Goal: Transaction & Acquisition: Download file/media

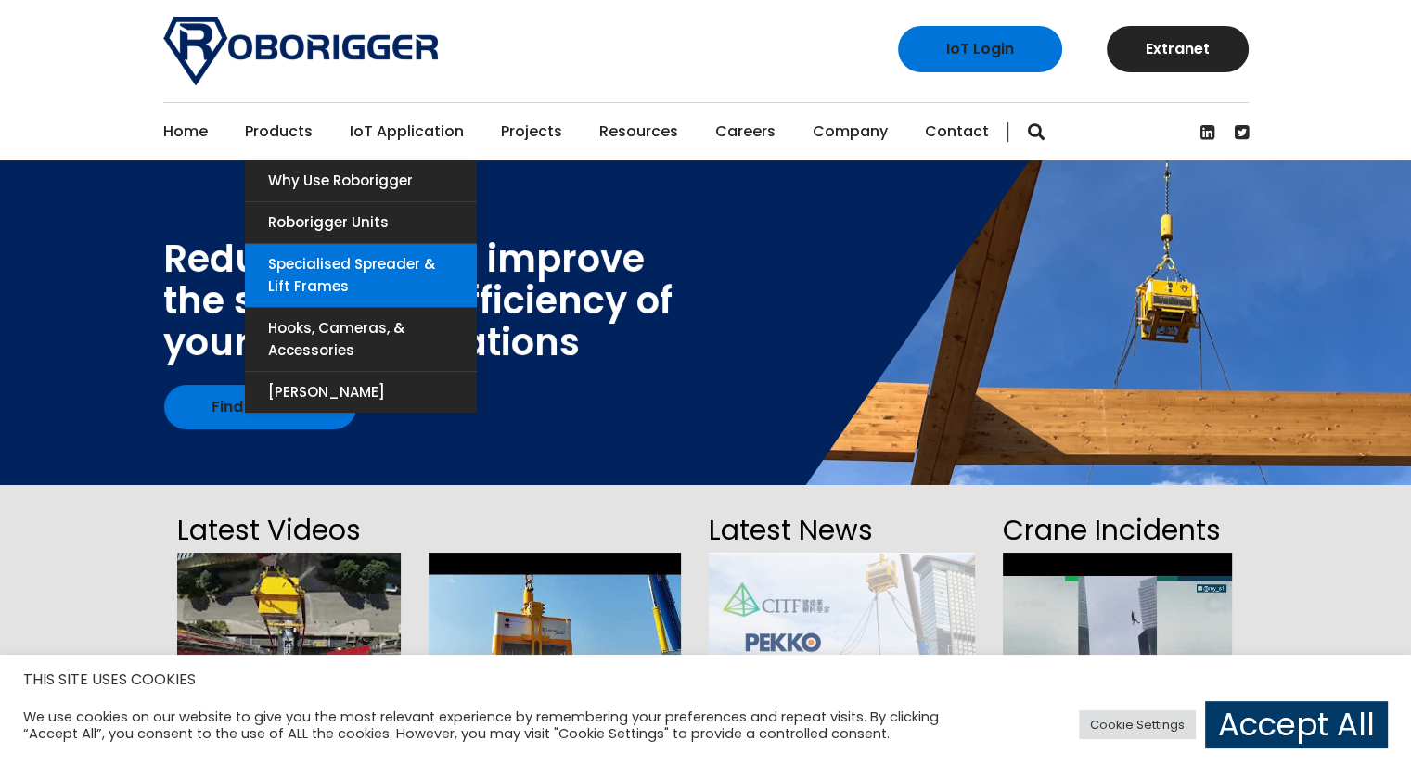
click at [296, 257] on link "Specialised Spreader & Lift Frames" at bounding box center [361, 275] width 232 height 63
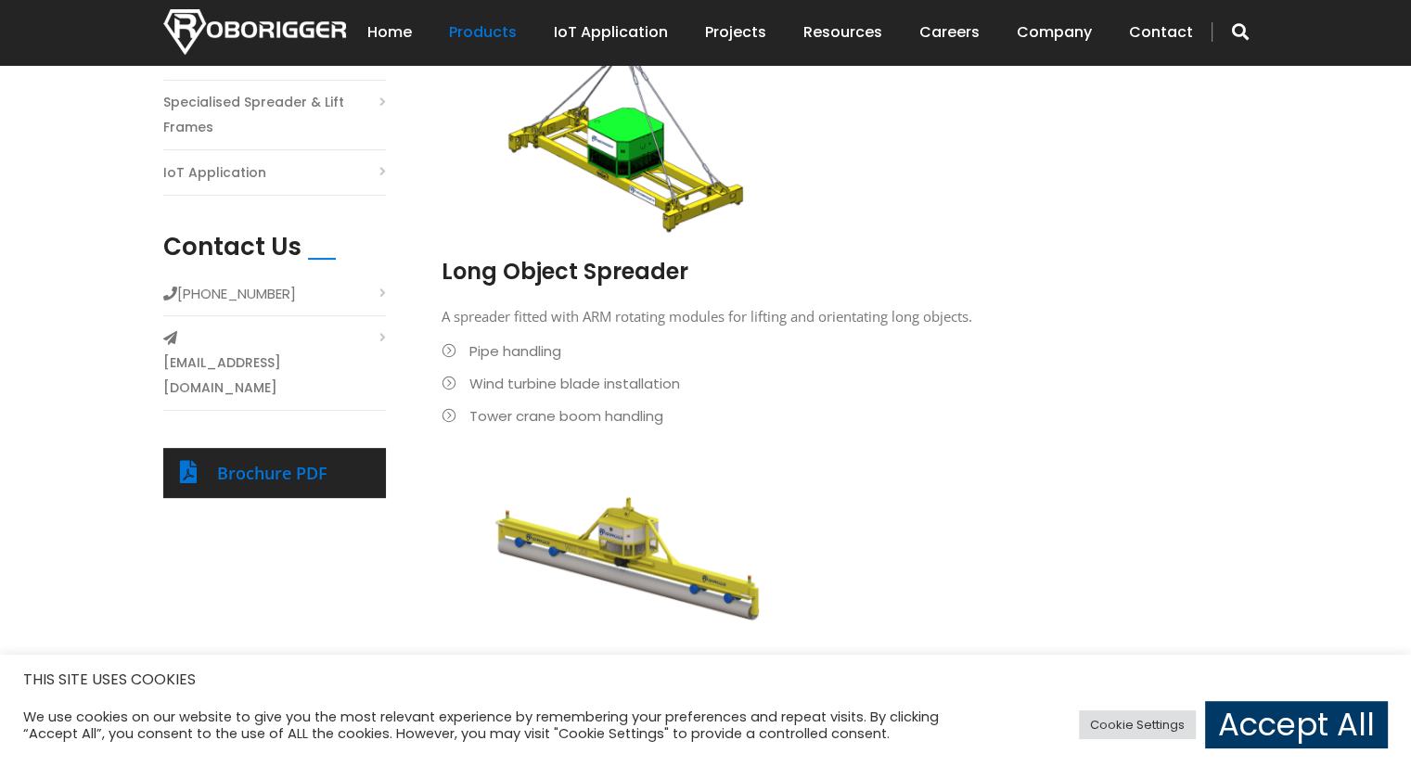
scroll to position [649, 0]
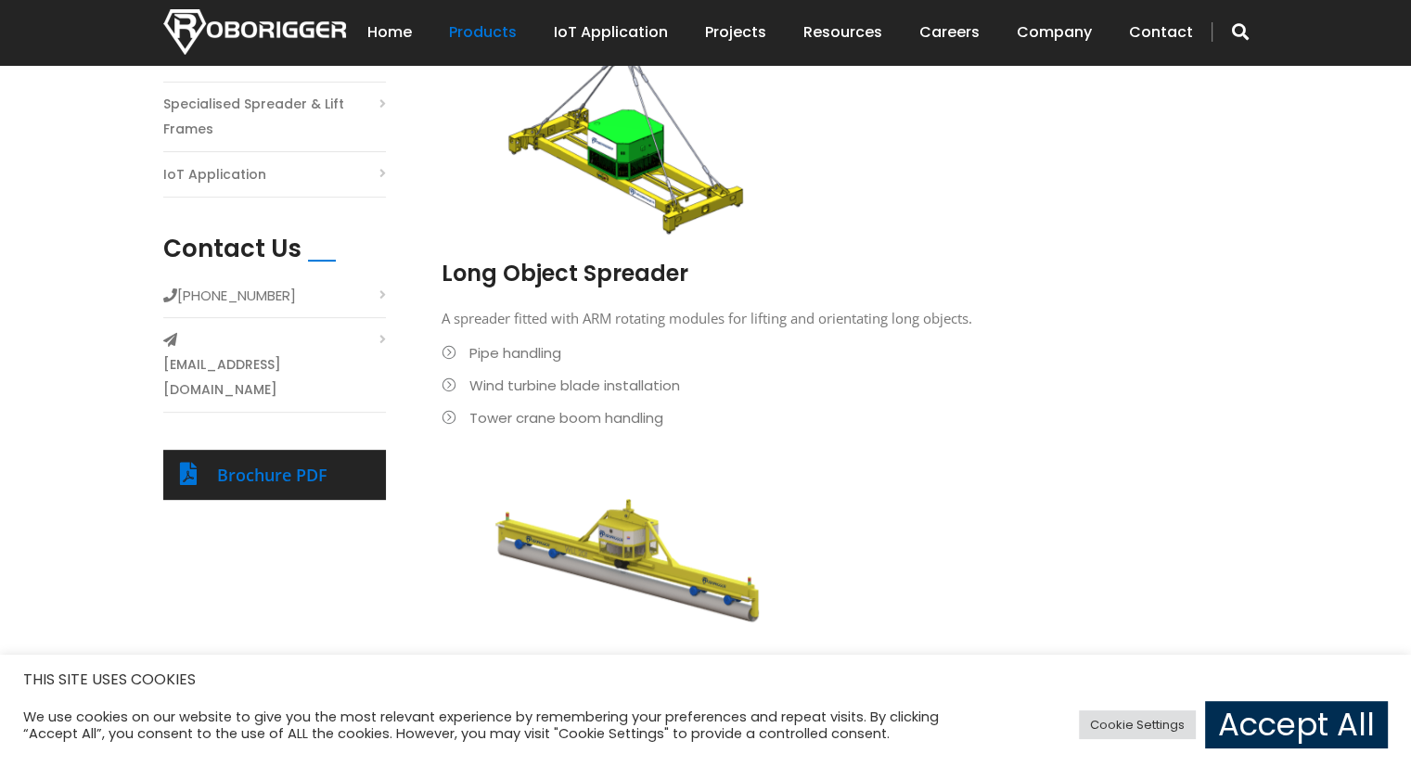
click at [1269, 727] on link "Accept All" at bounding box center [1296, 724] width 183 height 47
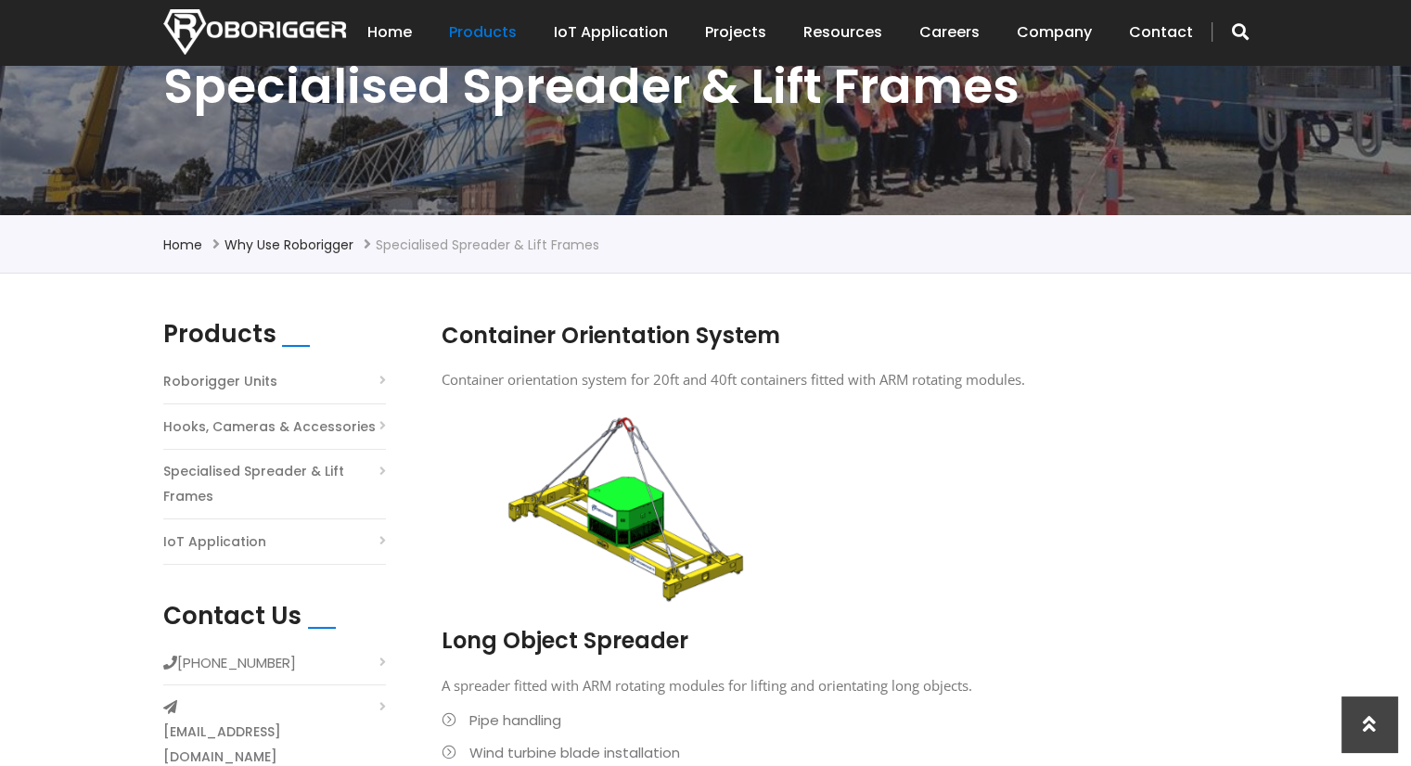
scroll to position [185, 0]
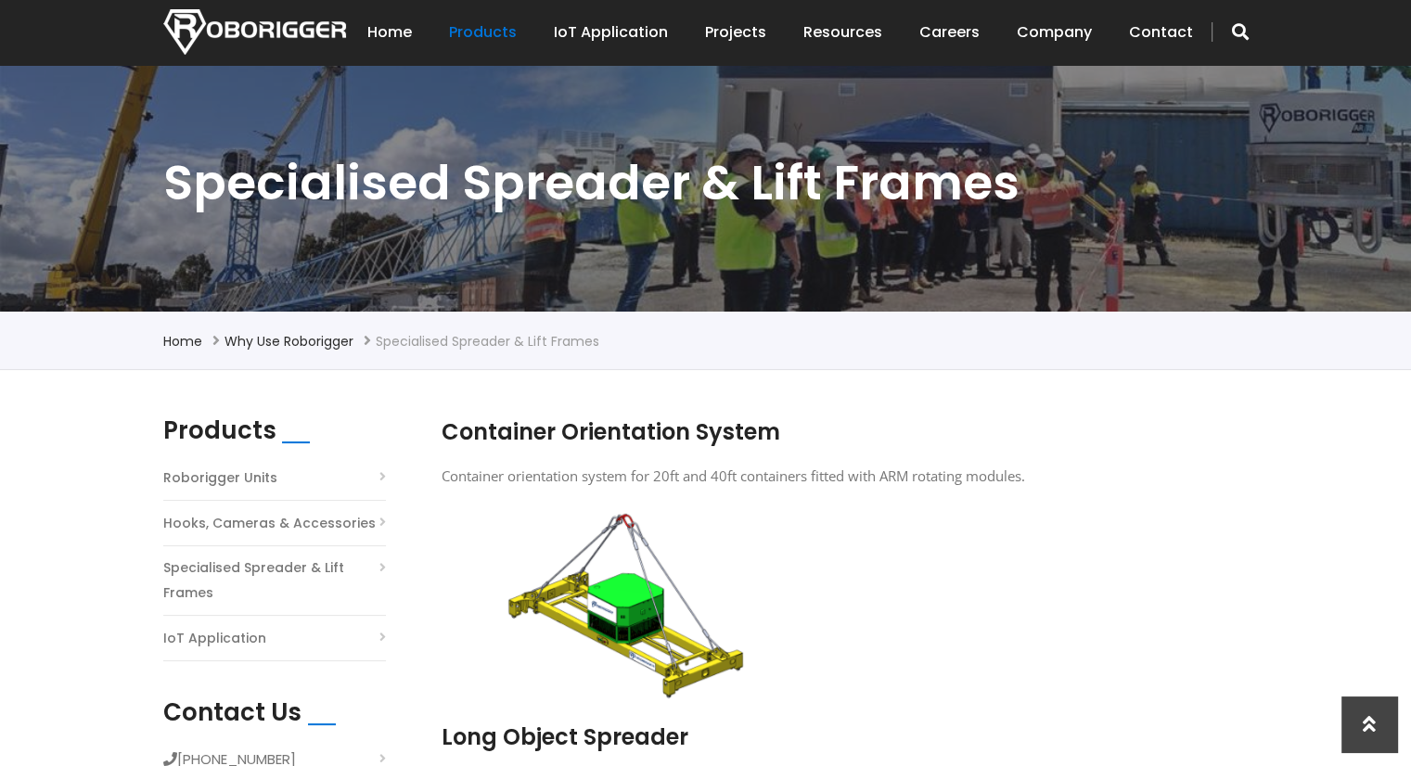
click at [237, 569] on link "Specialised Spreader & Lift Frames" at bounding box center [274, 581] width 223 height 50
click at [246, 527] on link "Hooks, Cameras & Accessories" at bounding box center [269, 523] width 212 height 25
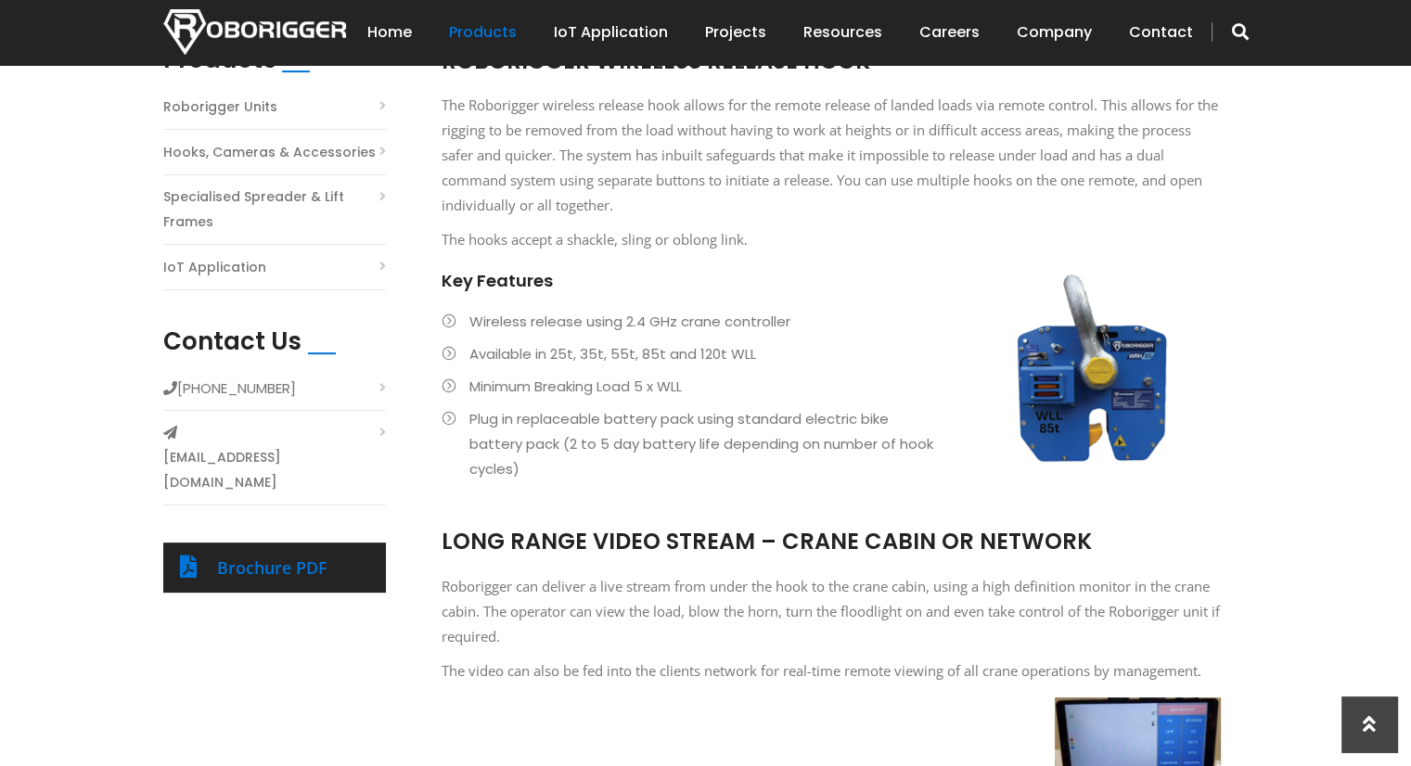
scroll to position [464, 0]
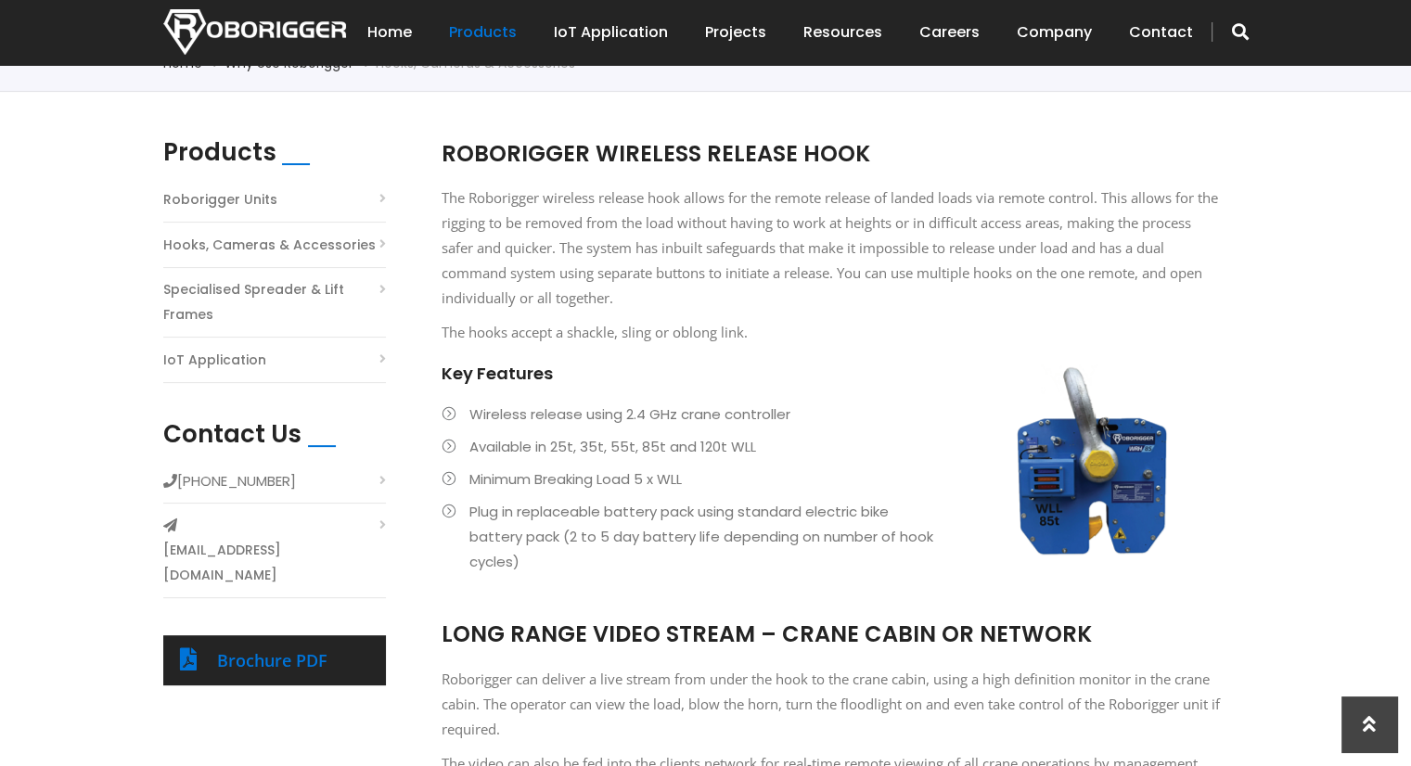
click at [304, 287] on link "Specialised Spreader & Lift Frames" at bounding box center [274, 302] width 223 height 50
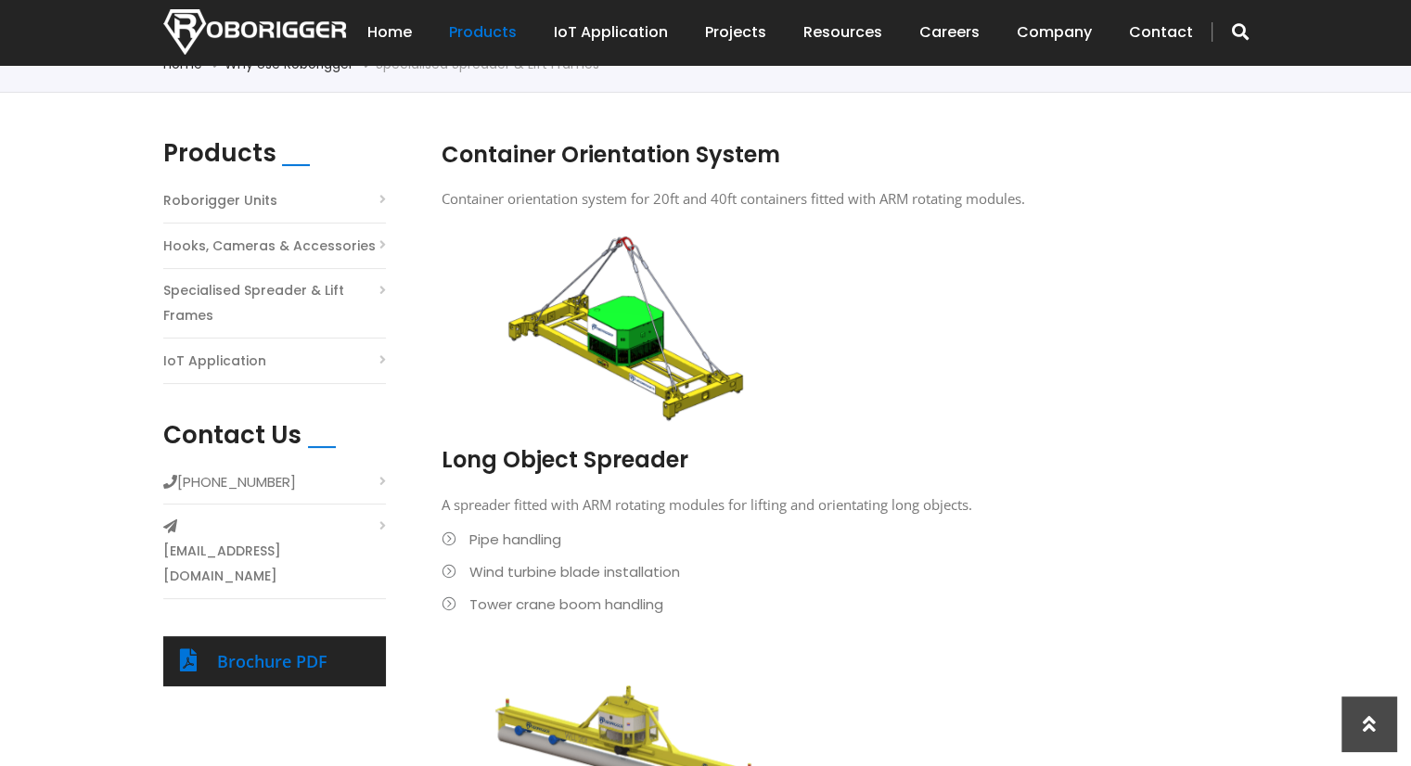
scroll to position [464, 0]
click at [759, 42] on link "Projects" at bounding box center [735, 33] width 61 height 58
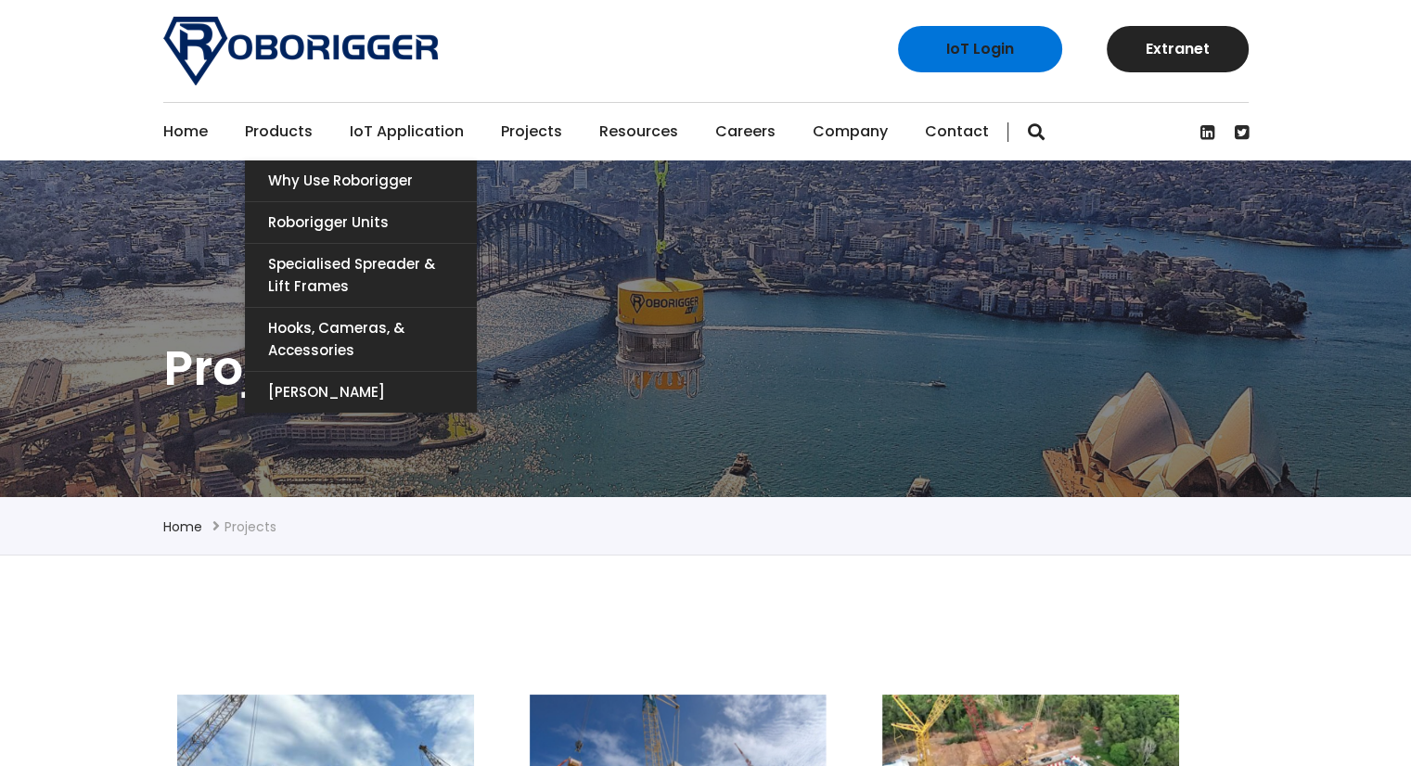
click at [300, 132] on link "Products" at bounding box center [279, 132] width 68 height 58
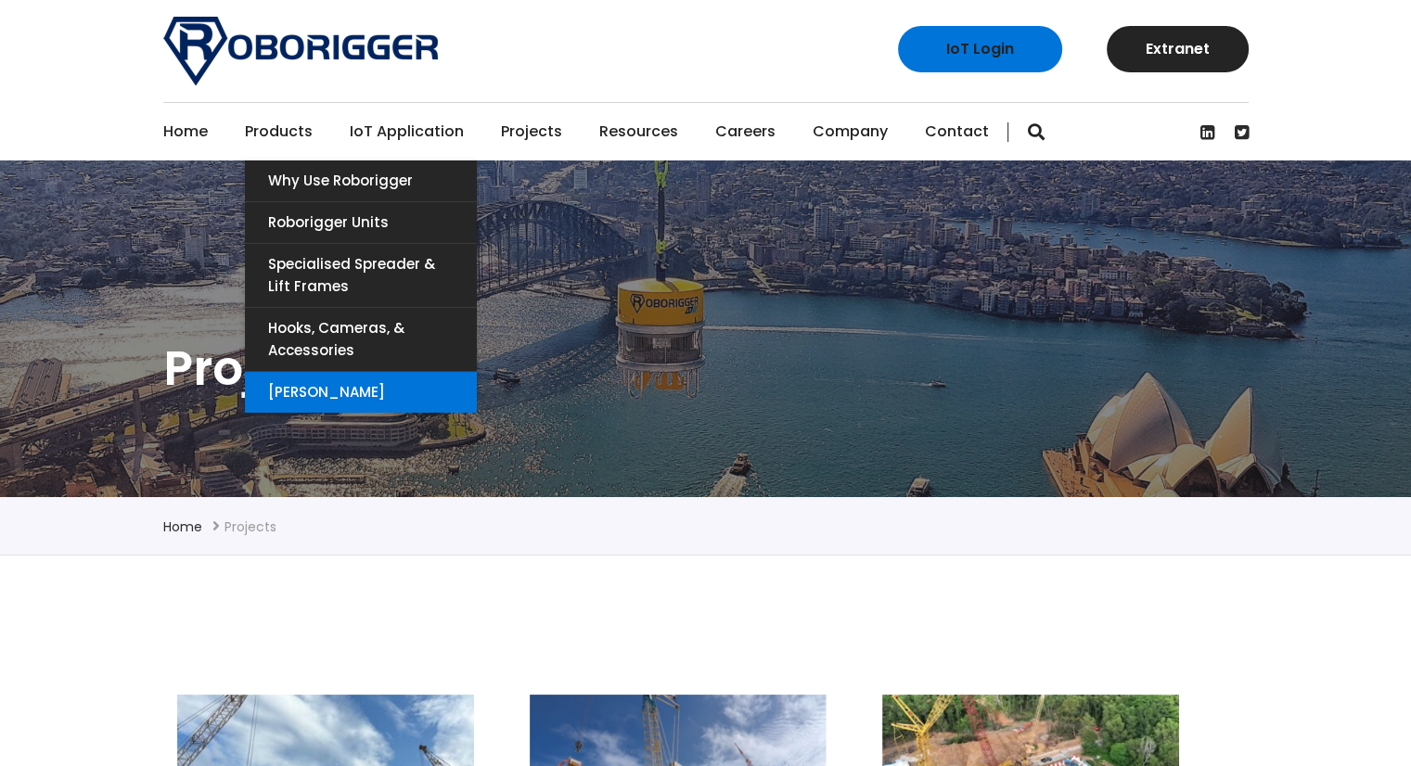
click at [338, 397] on link "[PERSON_NAME]" at bounding box center [361, 392] width 232 height 41
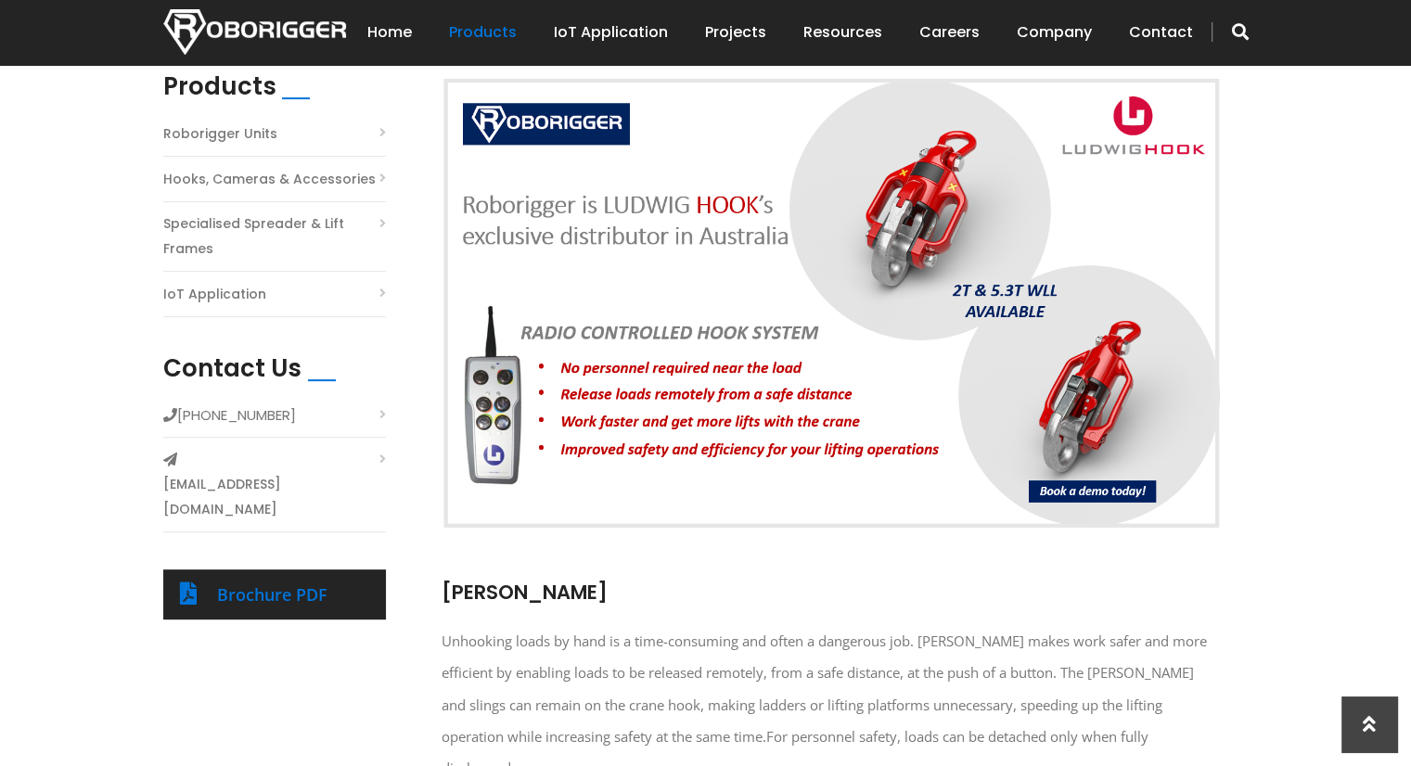
scroll to position [556, 0]
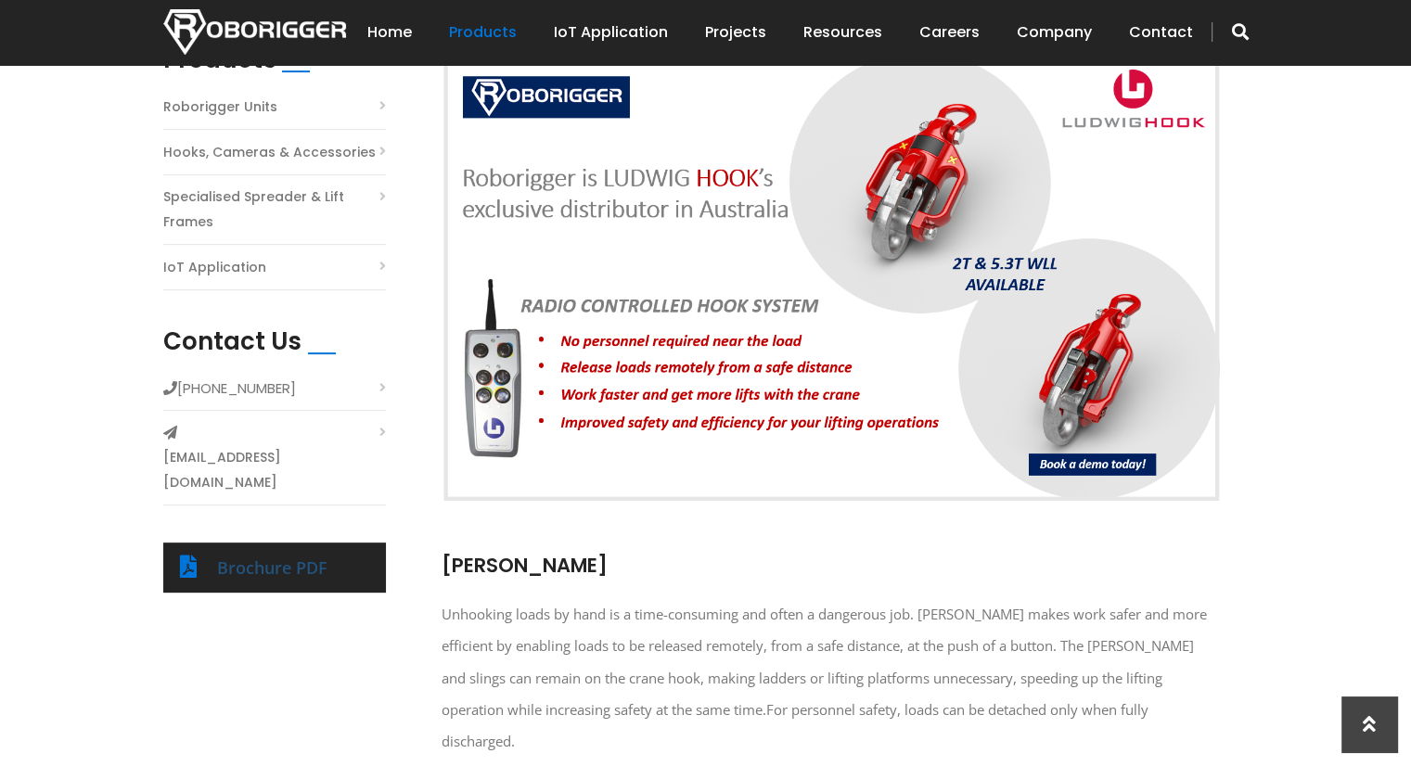
click at [291, 556] on link "Brochure PDF" at bounding box center [272, 567] width 110 height 22
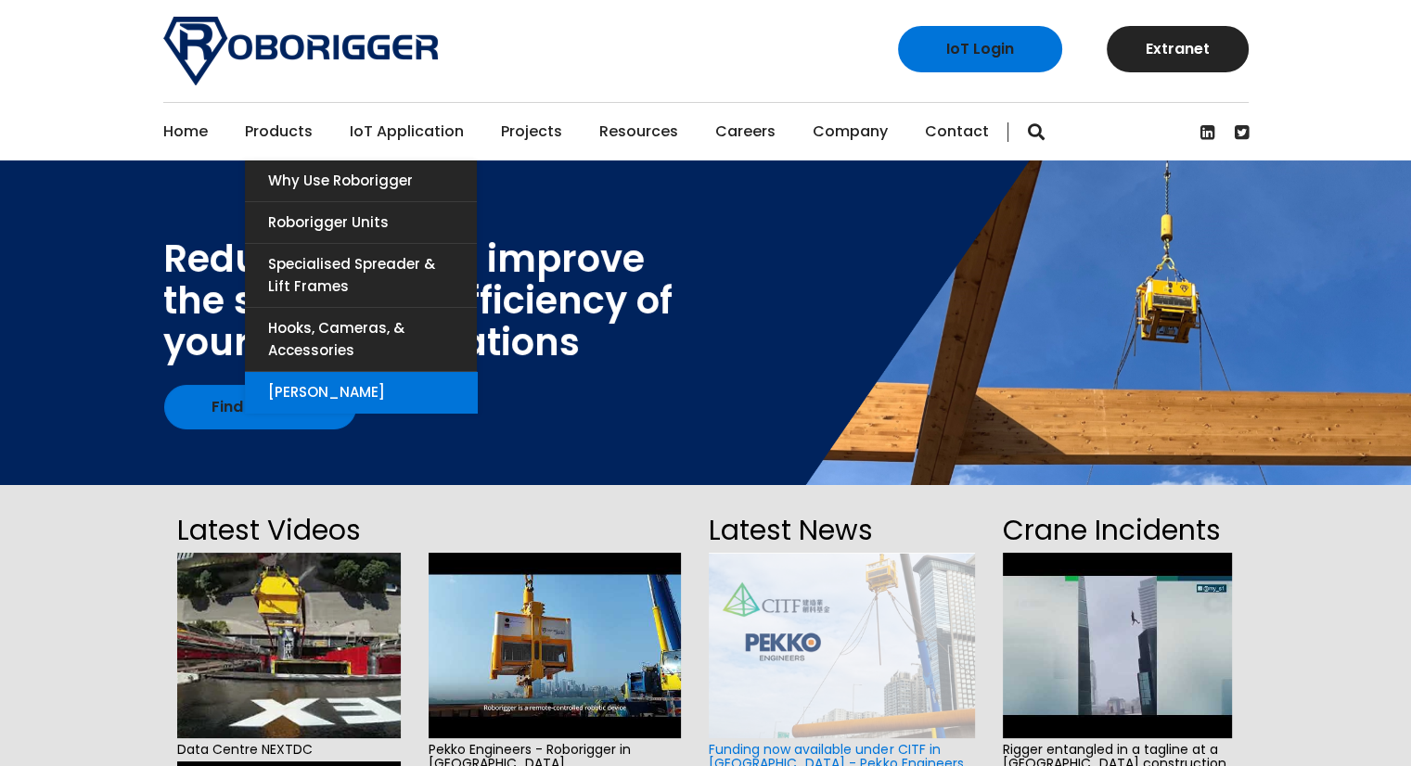
click at [308, 390] on link "[PERSON_NAME]" at bounding box center [361, 392] width 232 height 41
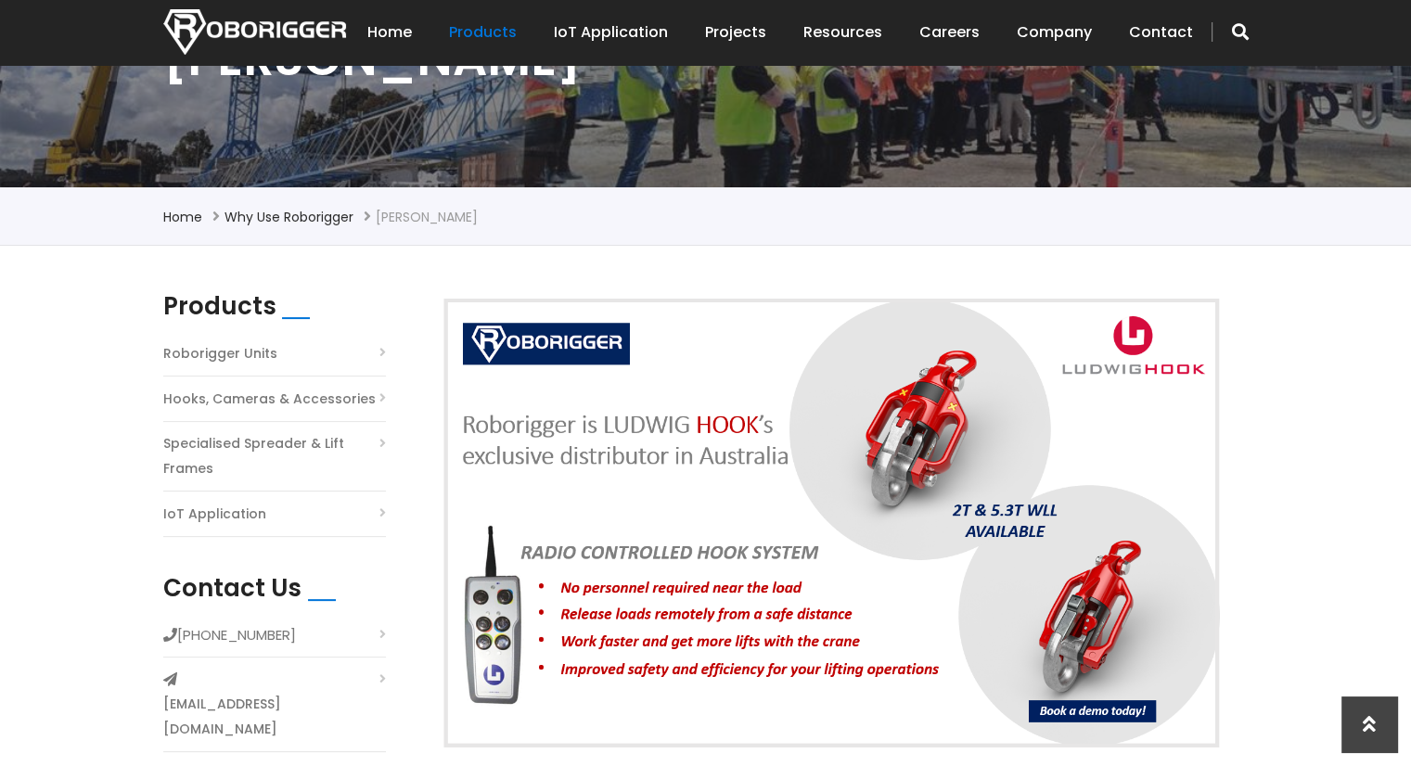
scroll to position [278, 0]
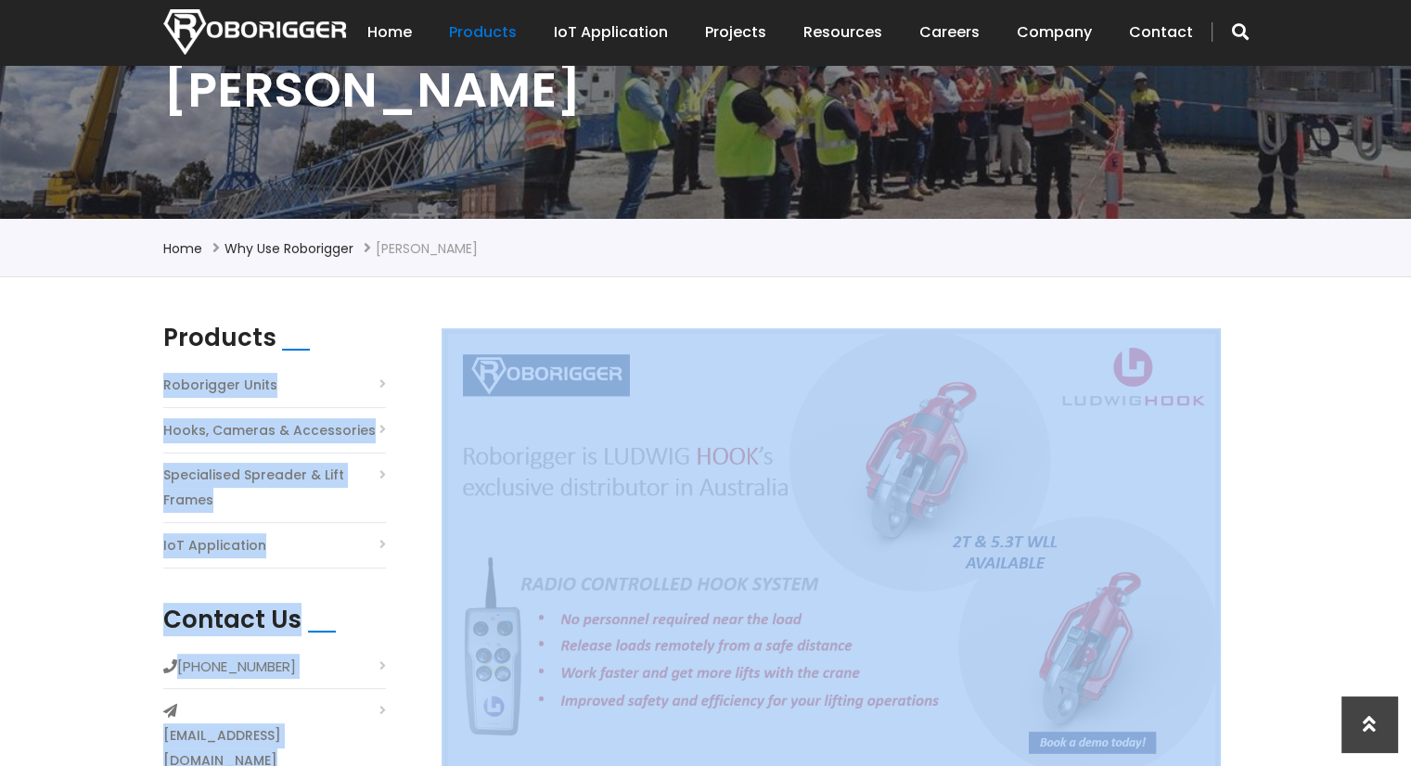
drag, startPoint x: 404, startPoint y: 307, endPoint x: 577, endPoint y: 382, distance: 188.1
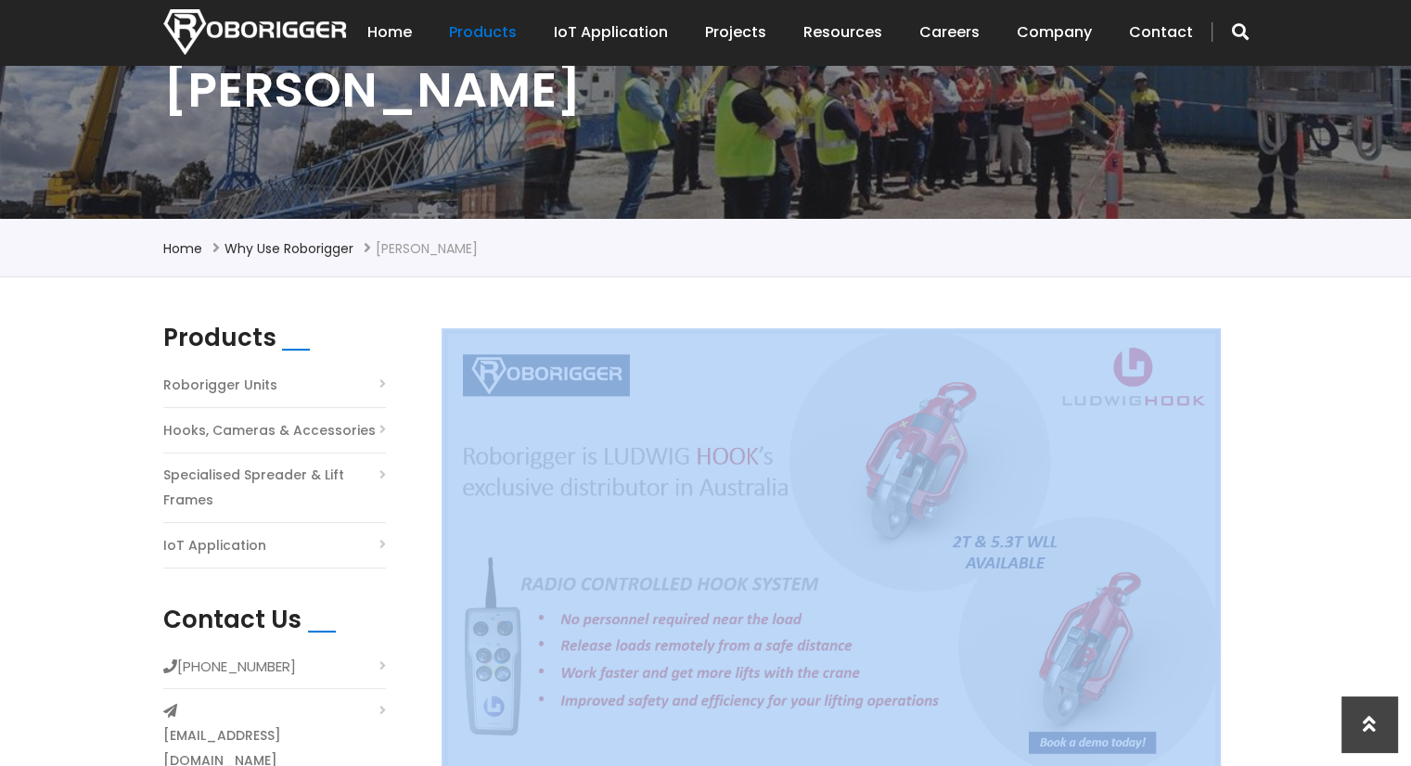
drag, startPoint x: 428, startPoint y: 325, endPoint x: 684, endPoint y: 529, distance: 327.3
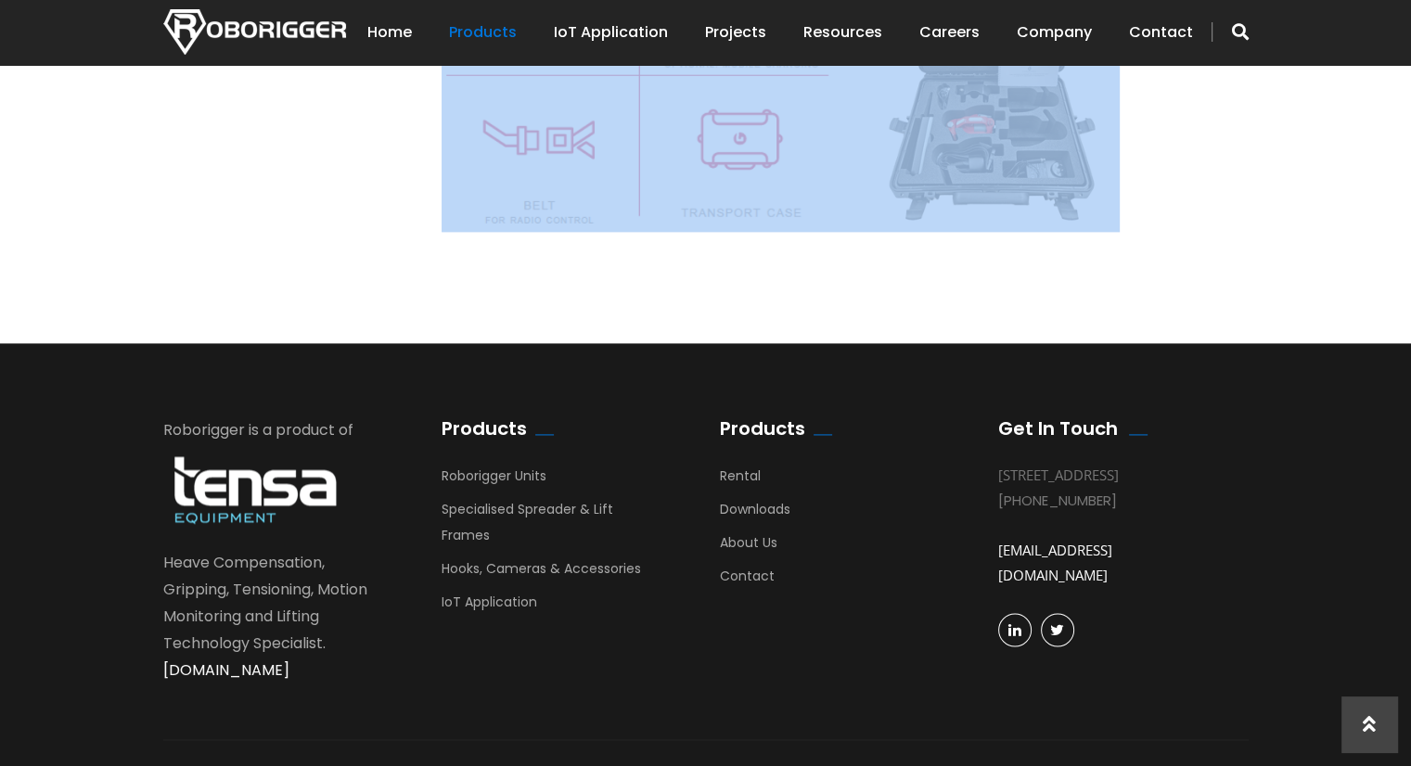
scroll to position [2533, 0]
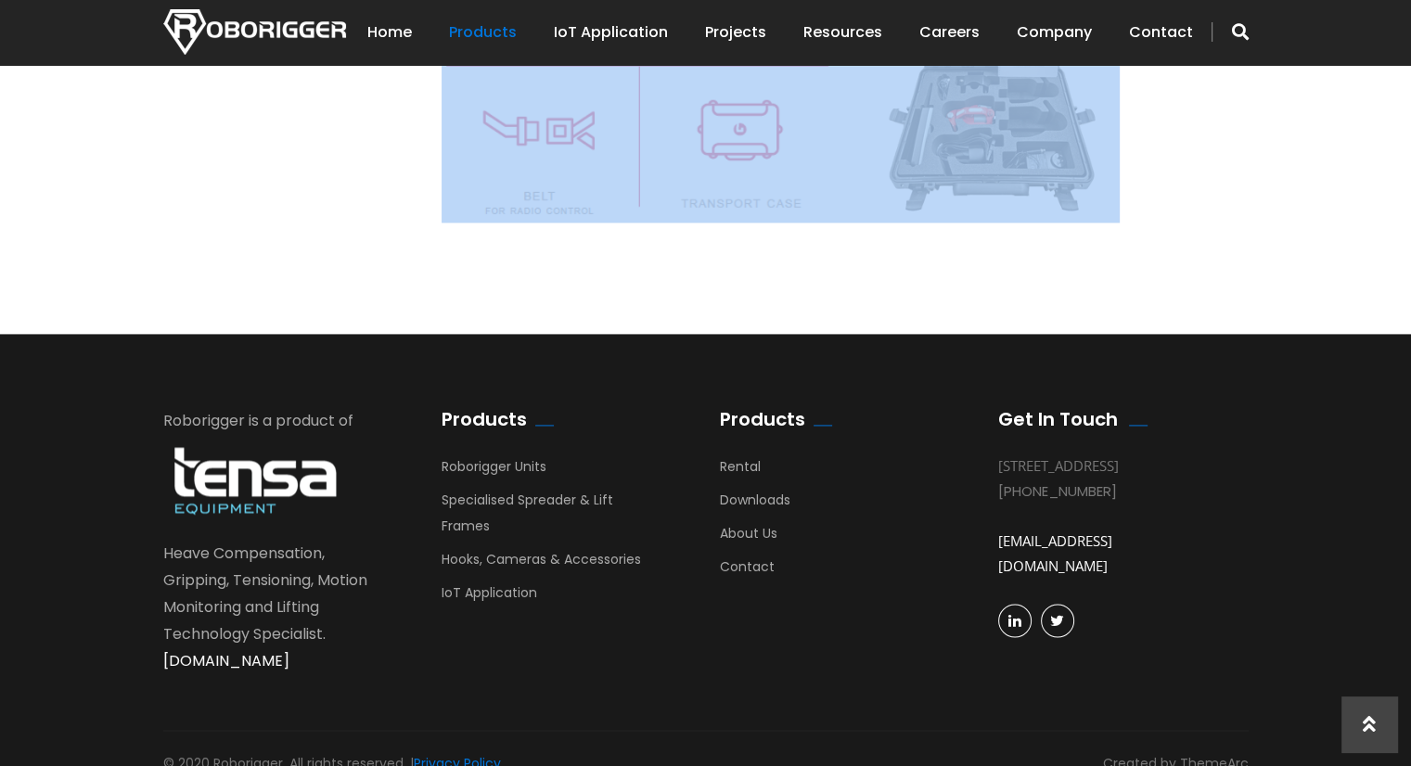
copy div "Loremi Dolo Sitametco adipi el sedd ei t inci-utlaboree dol magna a enimadmin v…"
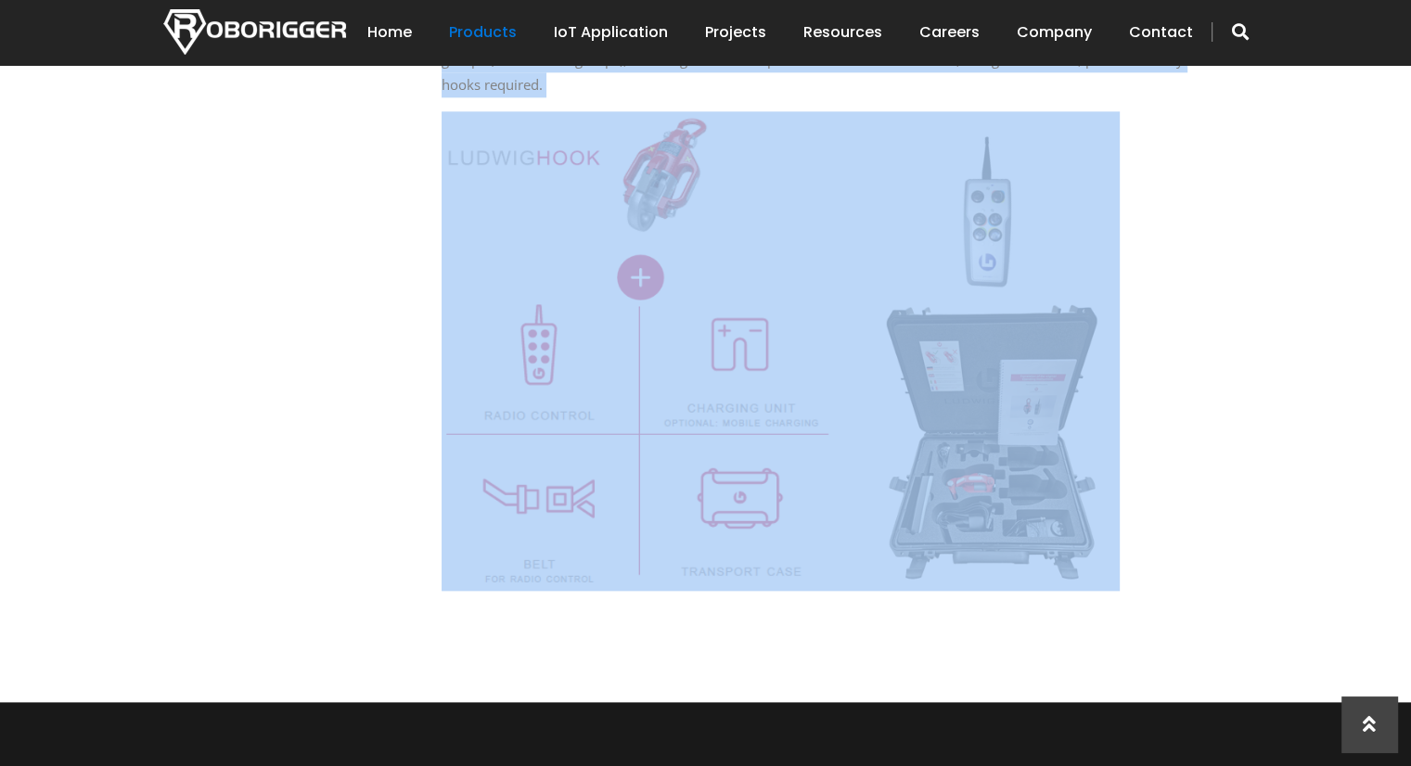
scroll to position [2069, 0]
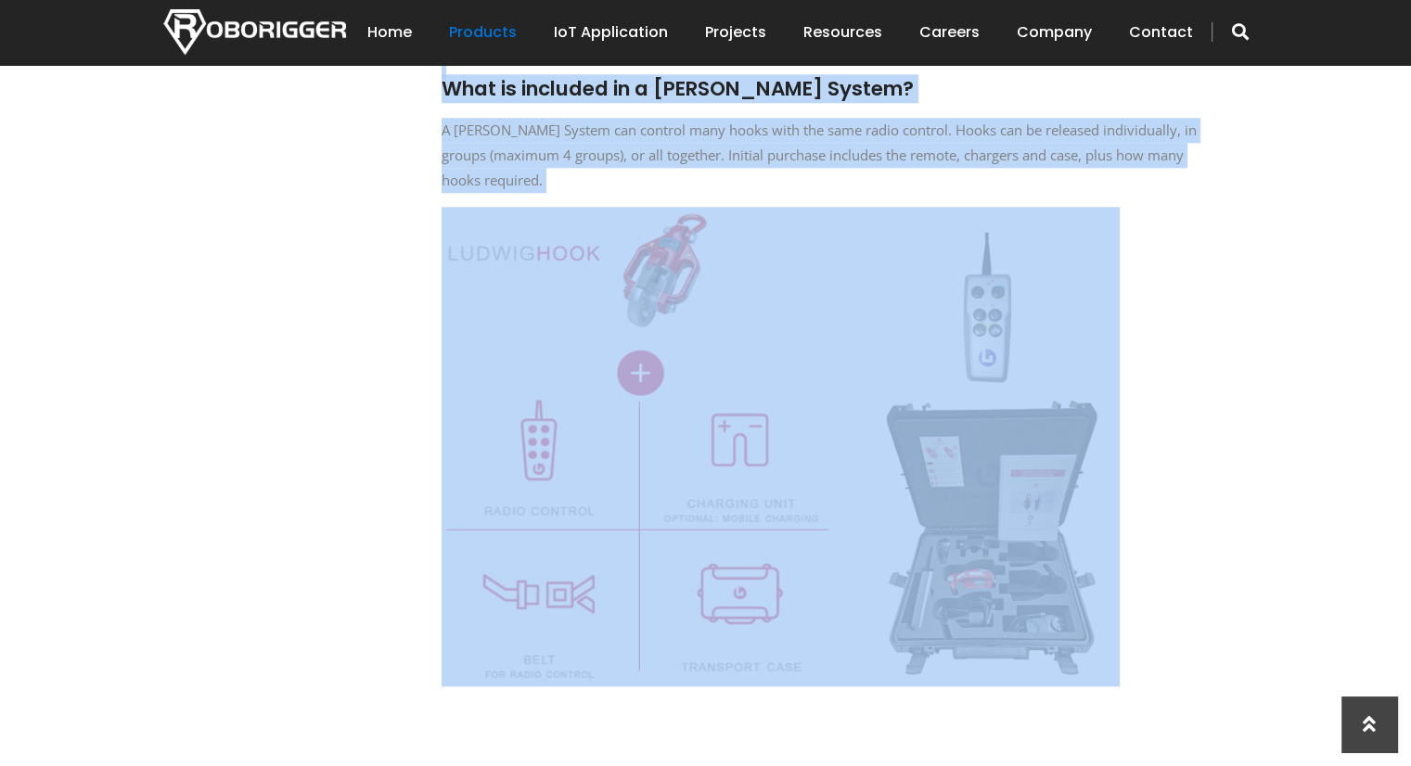
click at [731, 430] on img at bounding box center [780, 446] width 678 height 479
click at [1173, 324] on div "What is included in a [PERSON_NAME] System? A [PERSON_NAME] System can control …" at bounding box center [830, 379] width 779 height 652
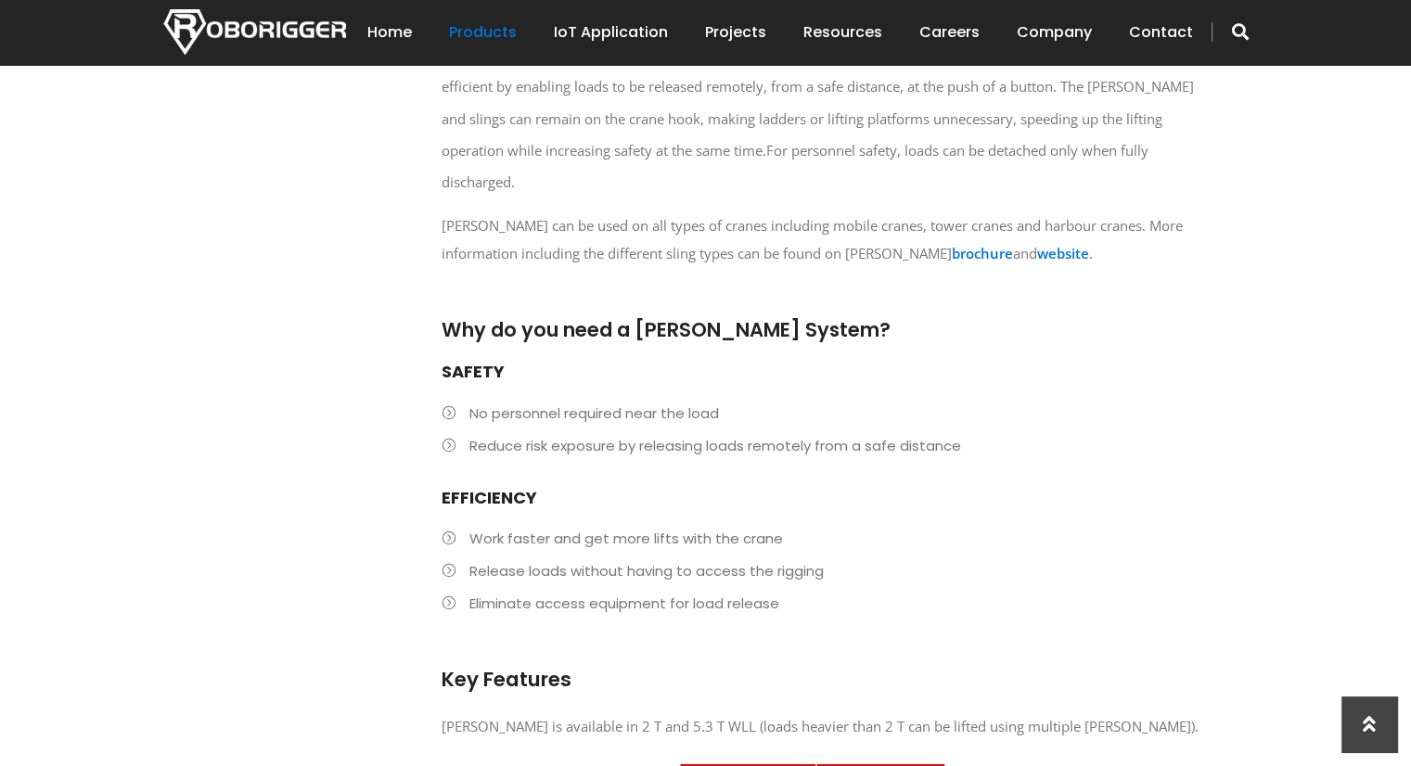
scroll to position [863, 0]
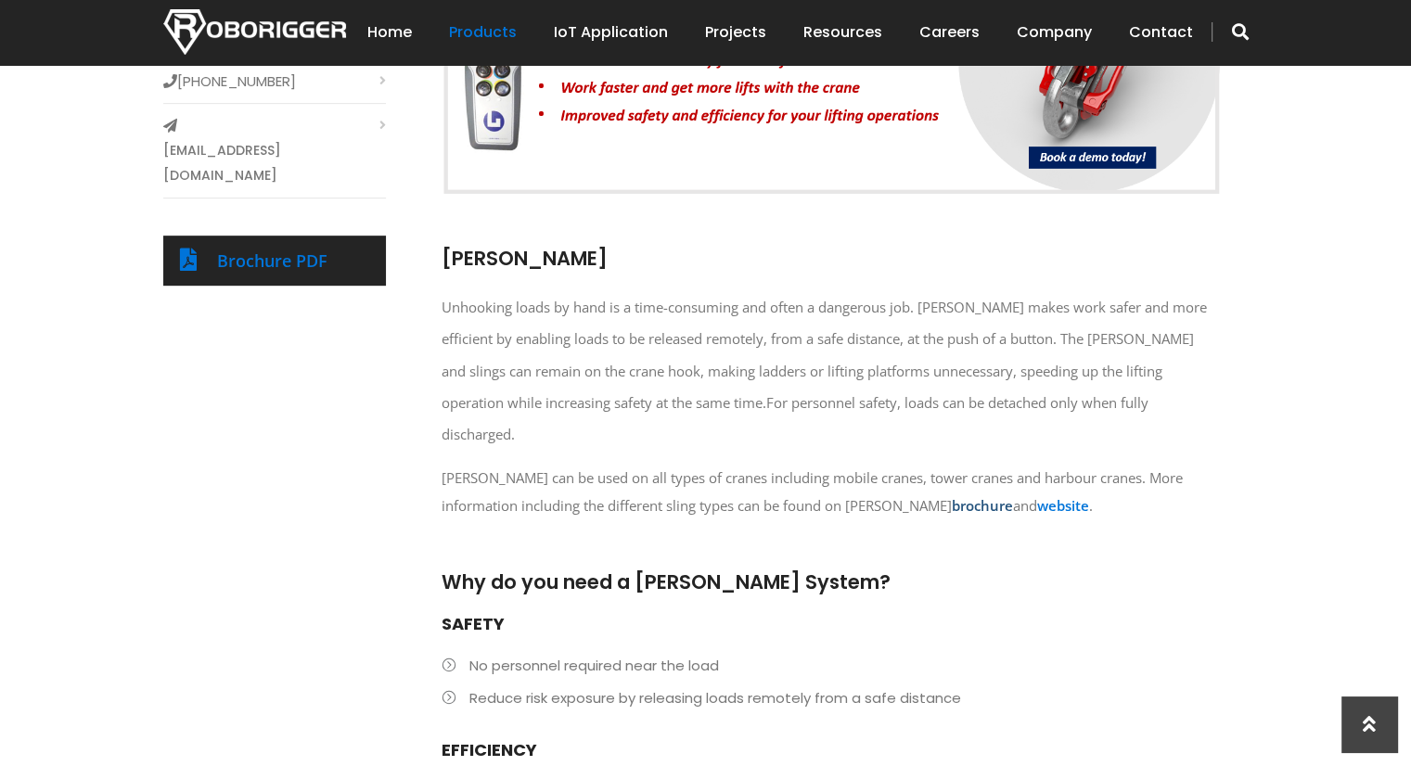
click at [977, 496] on strong "brochure" at bounding box center [982, 505] width 61 height 19
click at [1048, 496] on strong "website" at bounding box center [1063, 505] width 52 height 19
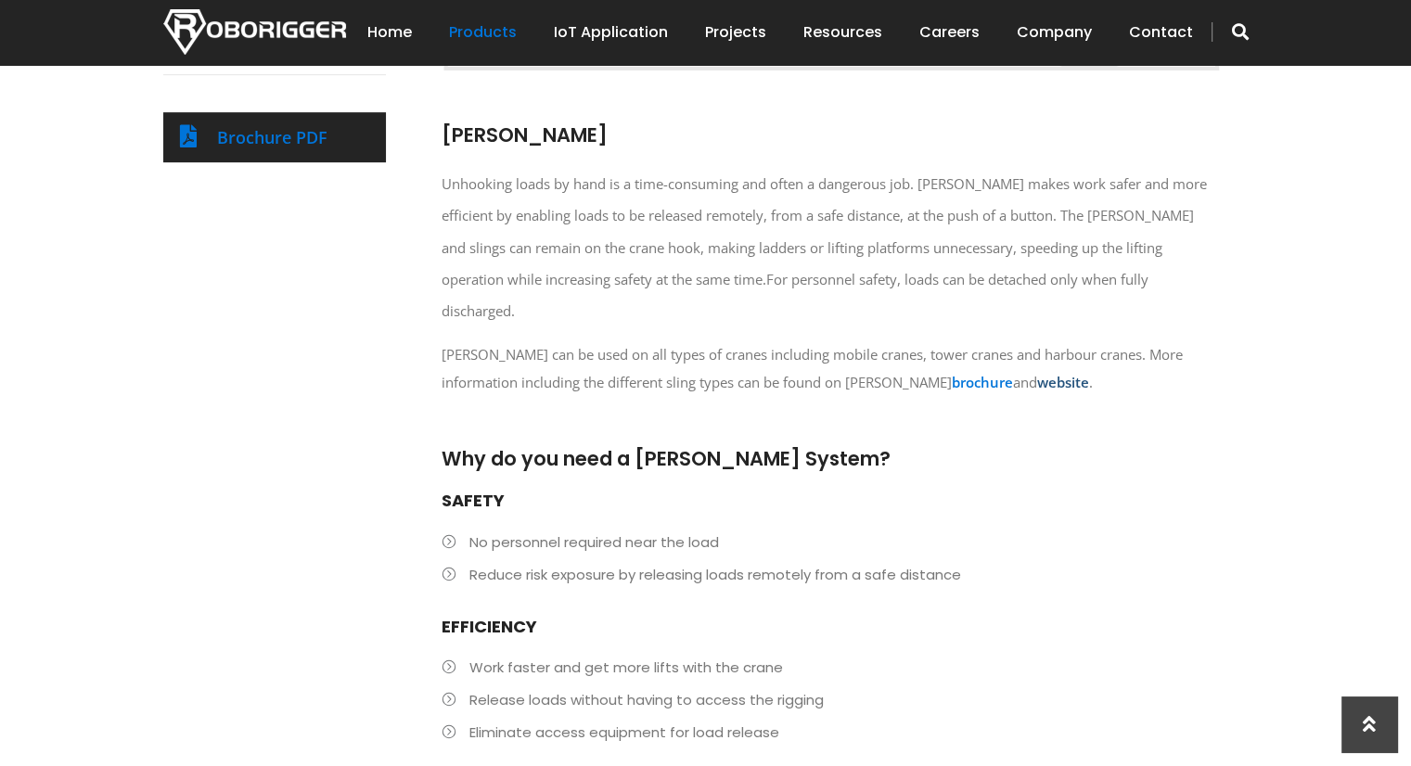
scroll to position [956, 0]
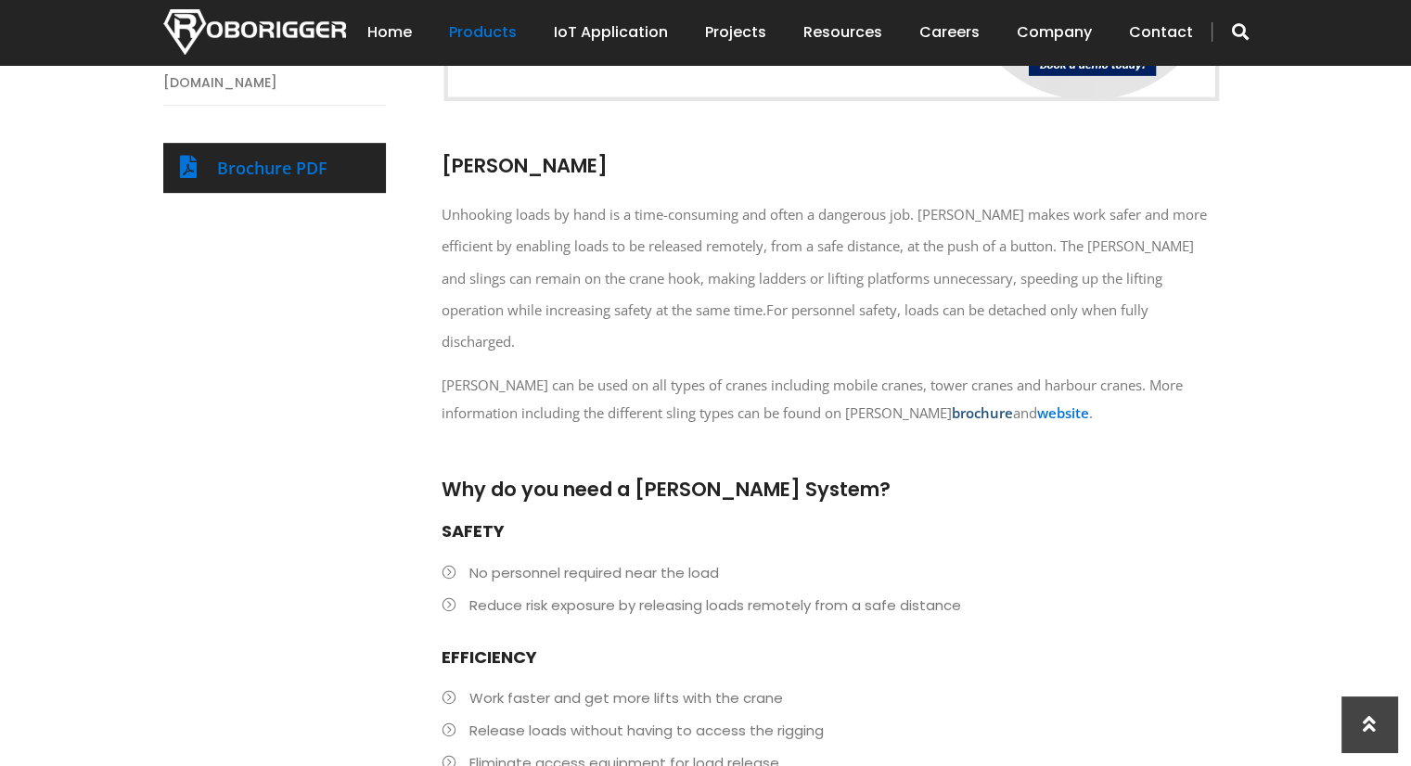
click at [963, 403] on strong "brochure" at bounding box center [982, 412] width 61 height 19
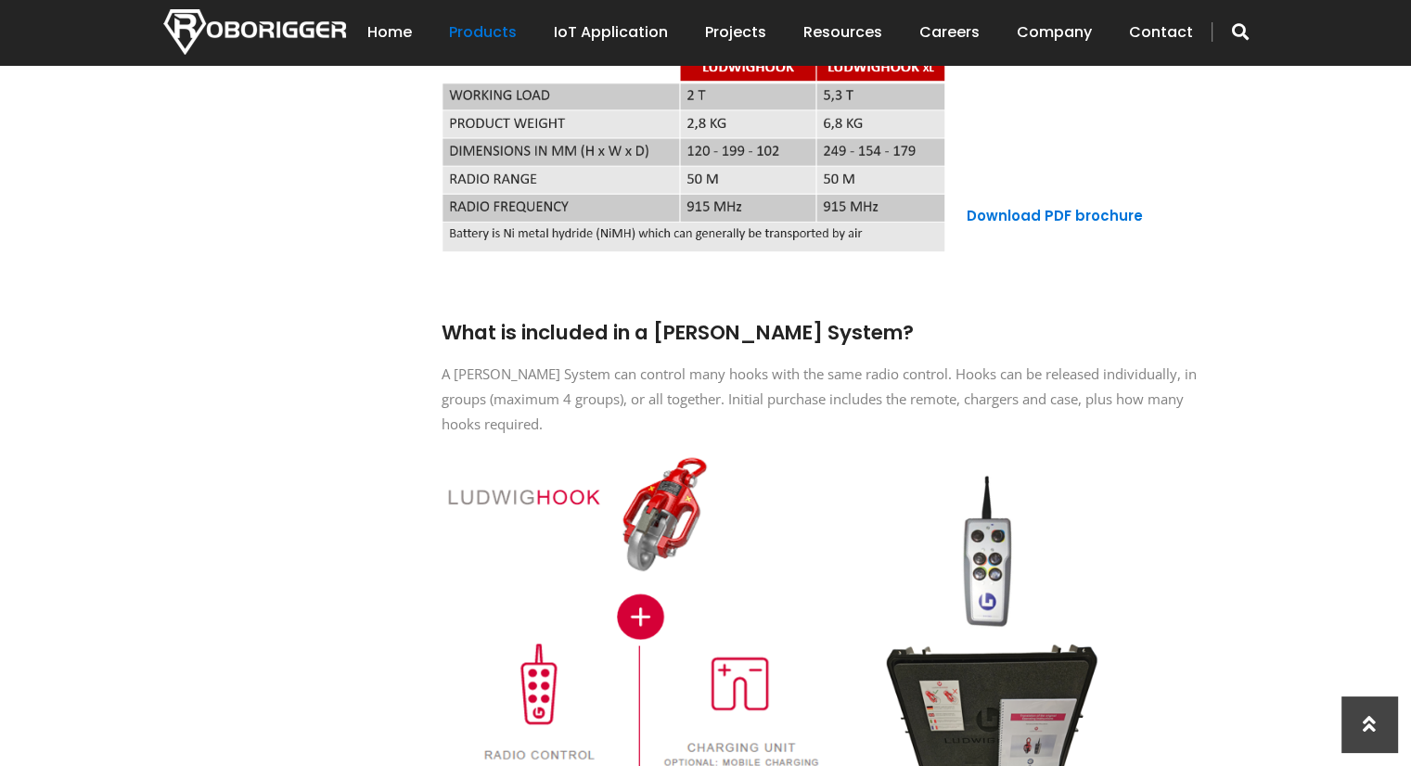
scroll to position [1884, 0]
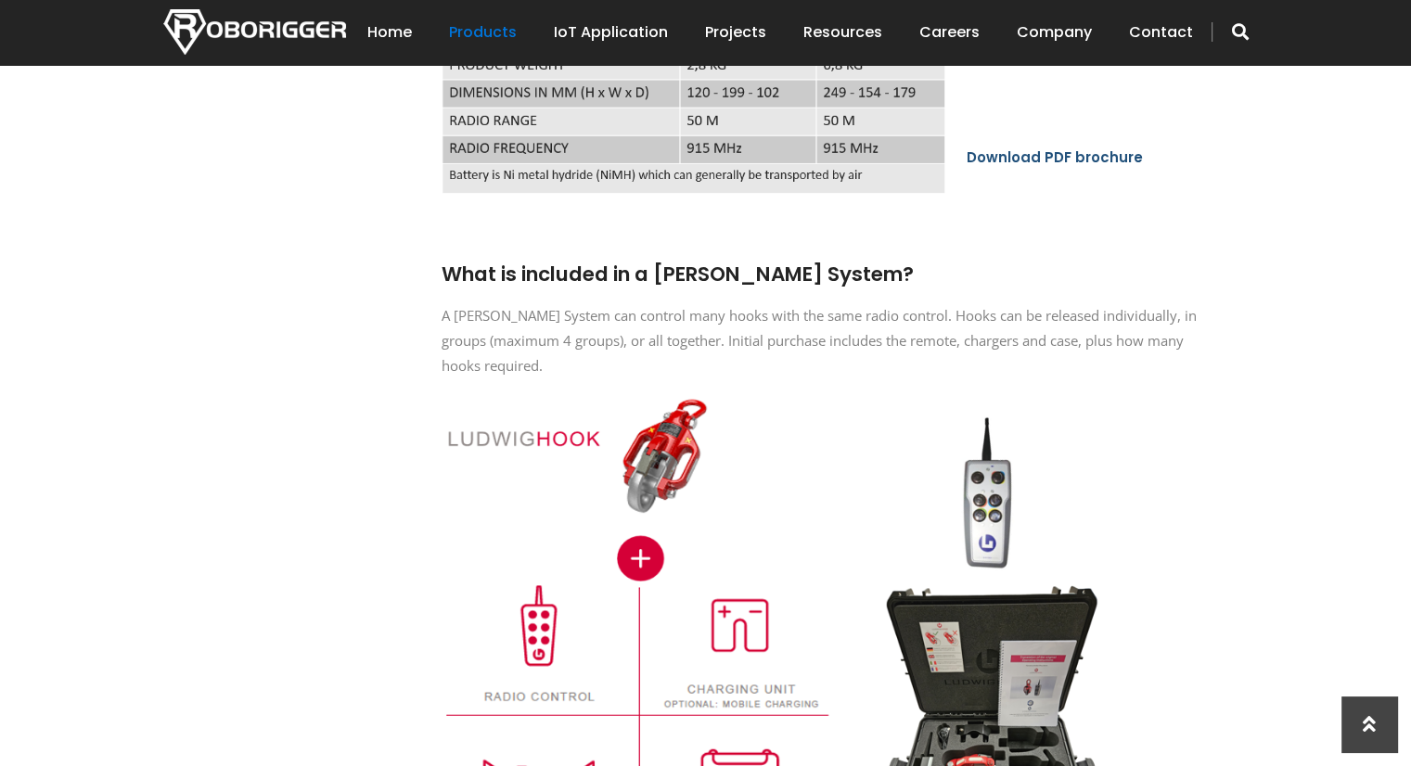
click at [1028, 147] on link "Download PDF brochure" at bounding box center [1054, 156] width 176 height 19
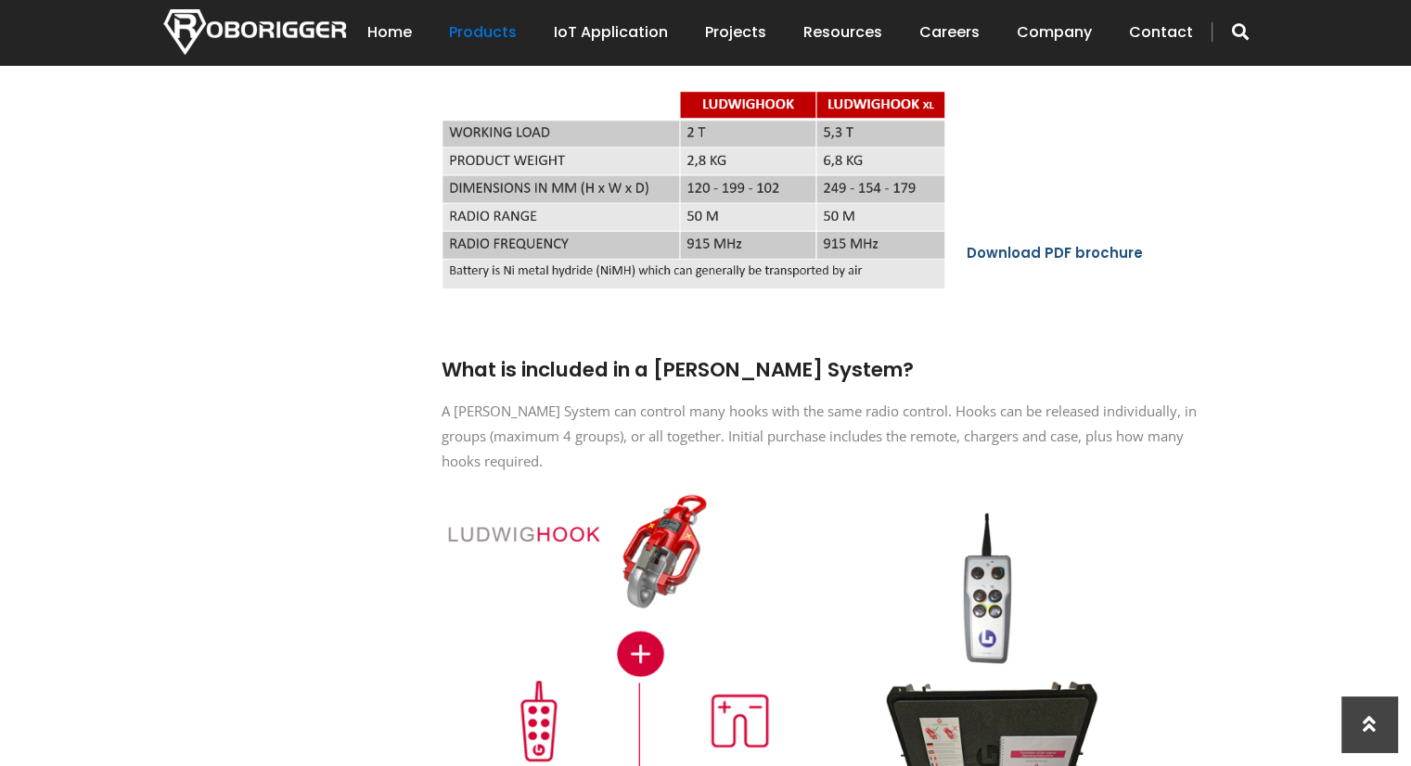
scroll to position [1791, 0]
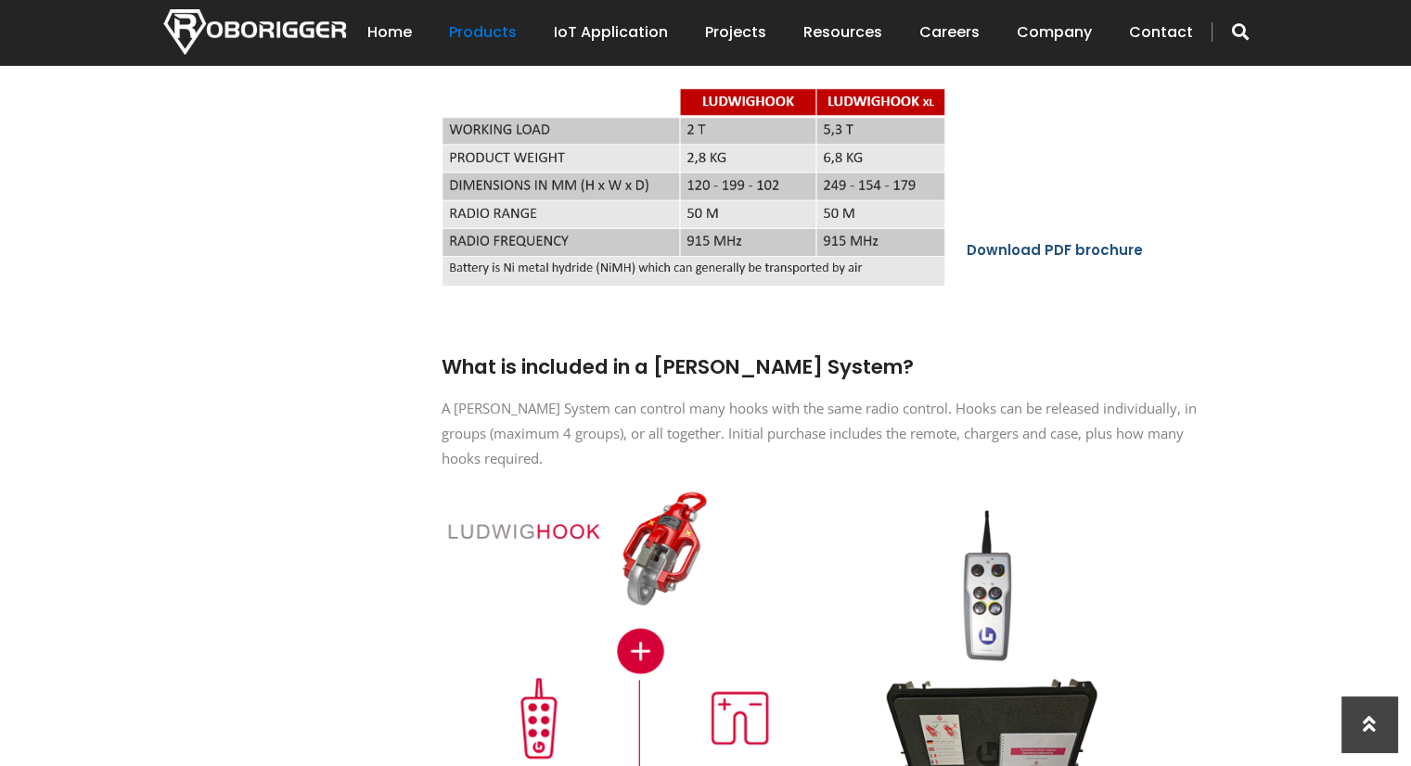
click at [1022, 240] on link "Download PDF brochure" at bounding box center [1054, 249] width 176 height 19
